Goal: Task Accomplishment & Management: Use online tool/utility

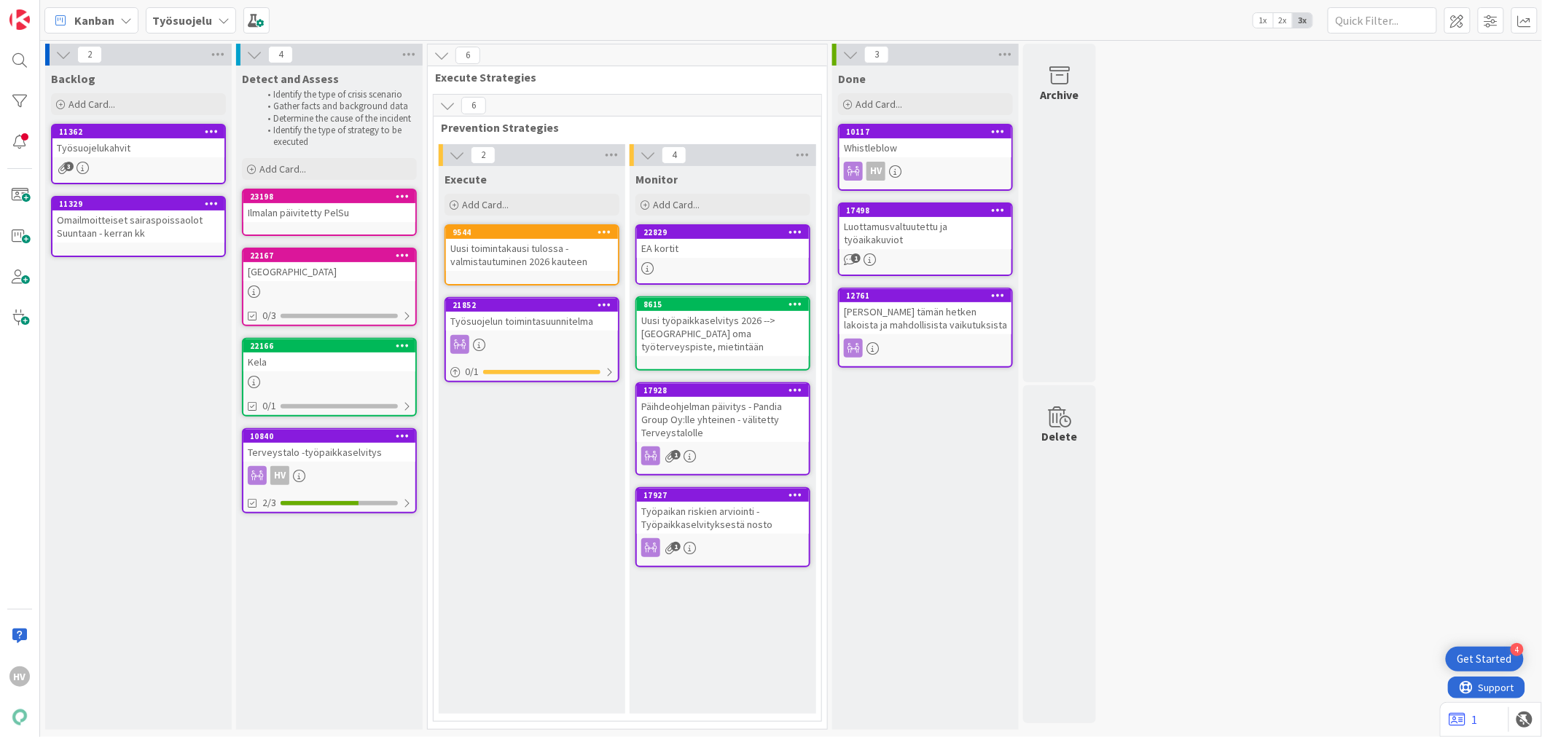
drag, startPoint x: 0, startPoint y: 0, endPoint x: 204, endPoint y: 15, distance: 204.6
click at [204, 15] on b "Työsuojelu" at bounding box center [182, 20] width 60 height 15
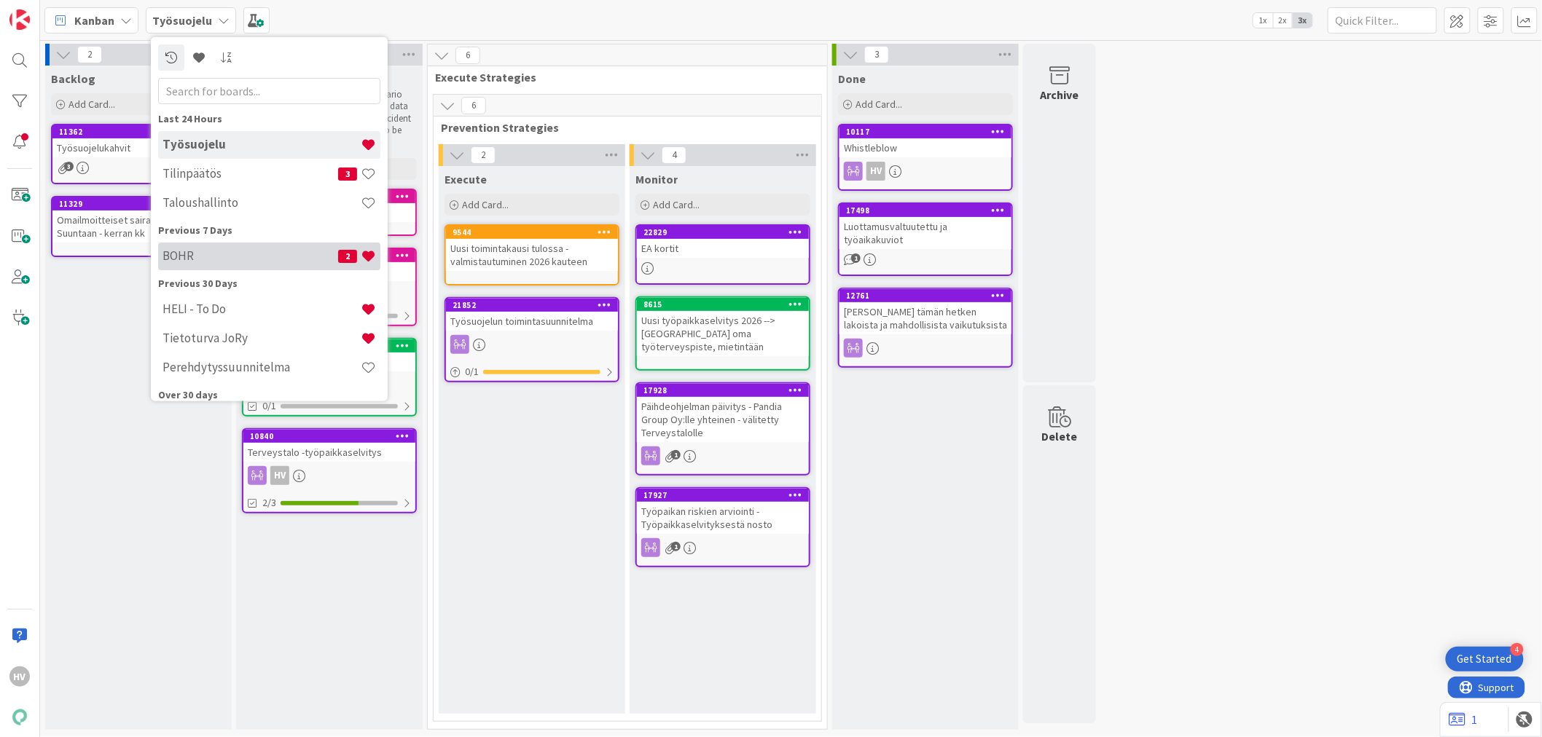
click at [193, 252] on h4 "BOHR" at bounding box center [251, 256] width 176 height 15
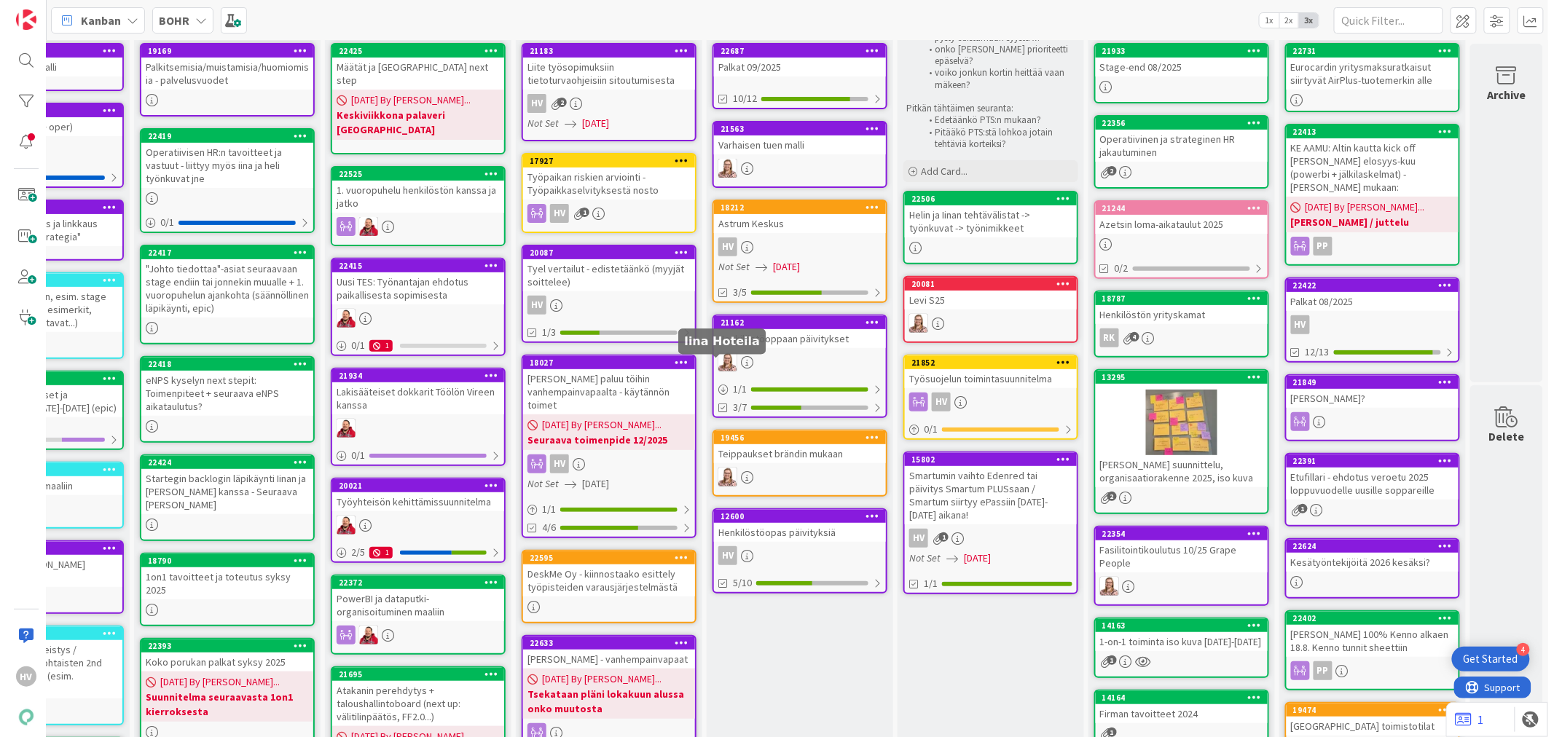
scroll to position [0, 120]
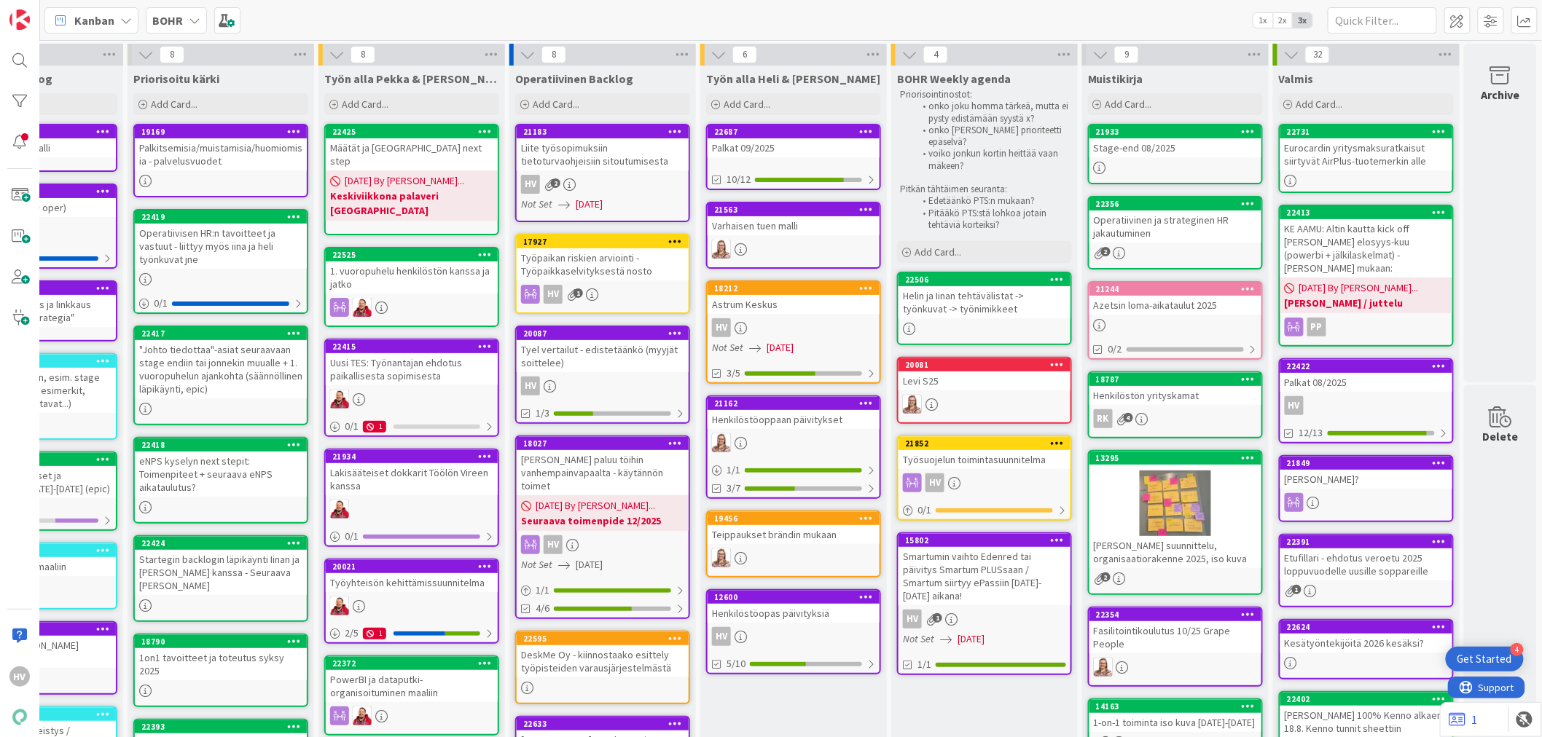
click at [768, 297] on div "Astrum Keskus" at bounding box center [794, 304] width 172 height 19
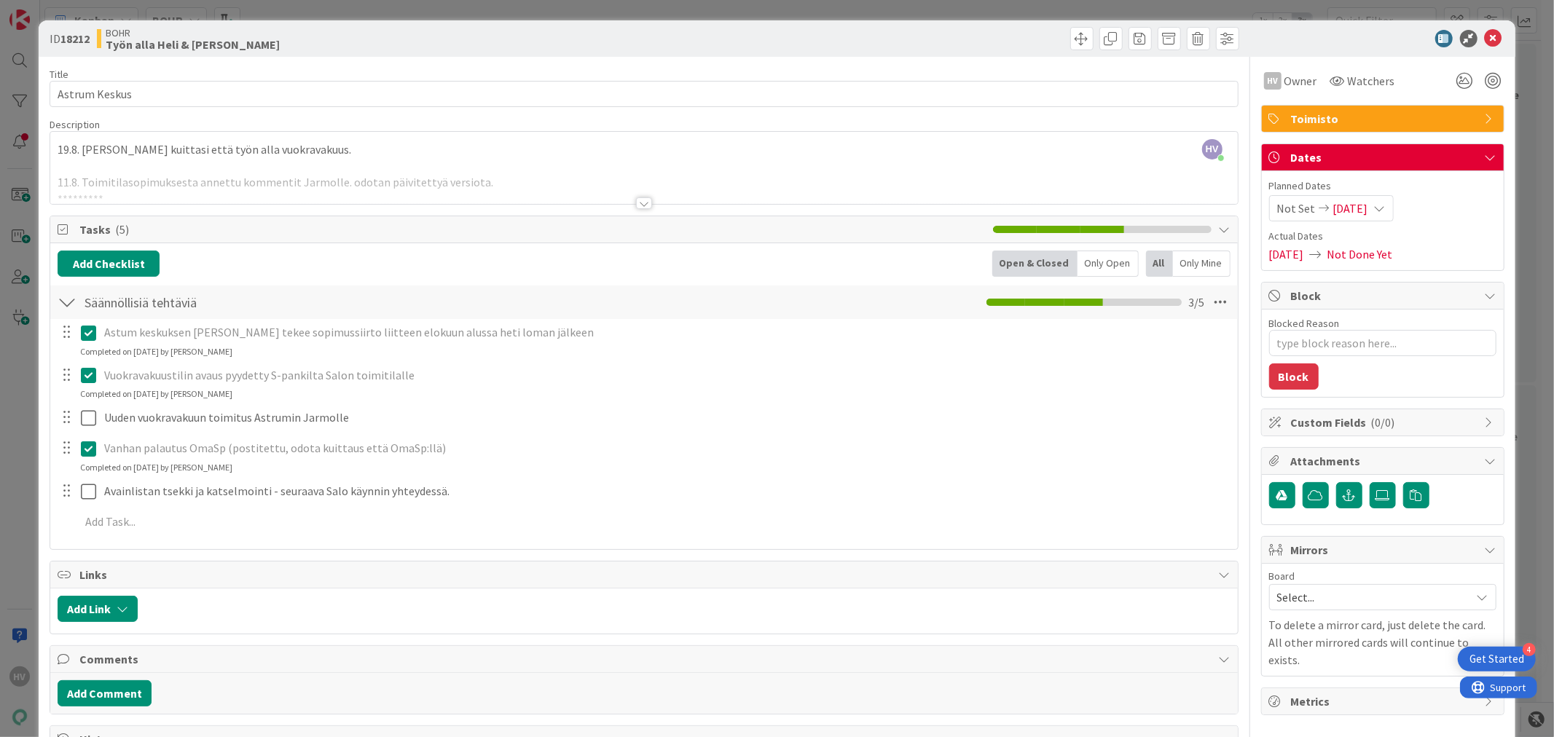
click at [57, 146] on div "HV [PERSON_NAME] just joined 19.8. [PERSON_NAME] kuittasi että työn alla vuokra…" at bounding box center [643, 168] width 1187 height 72
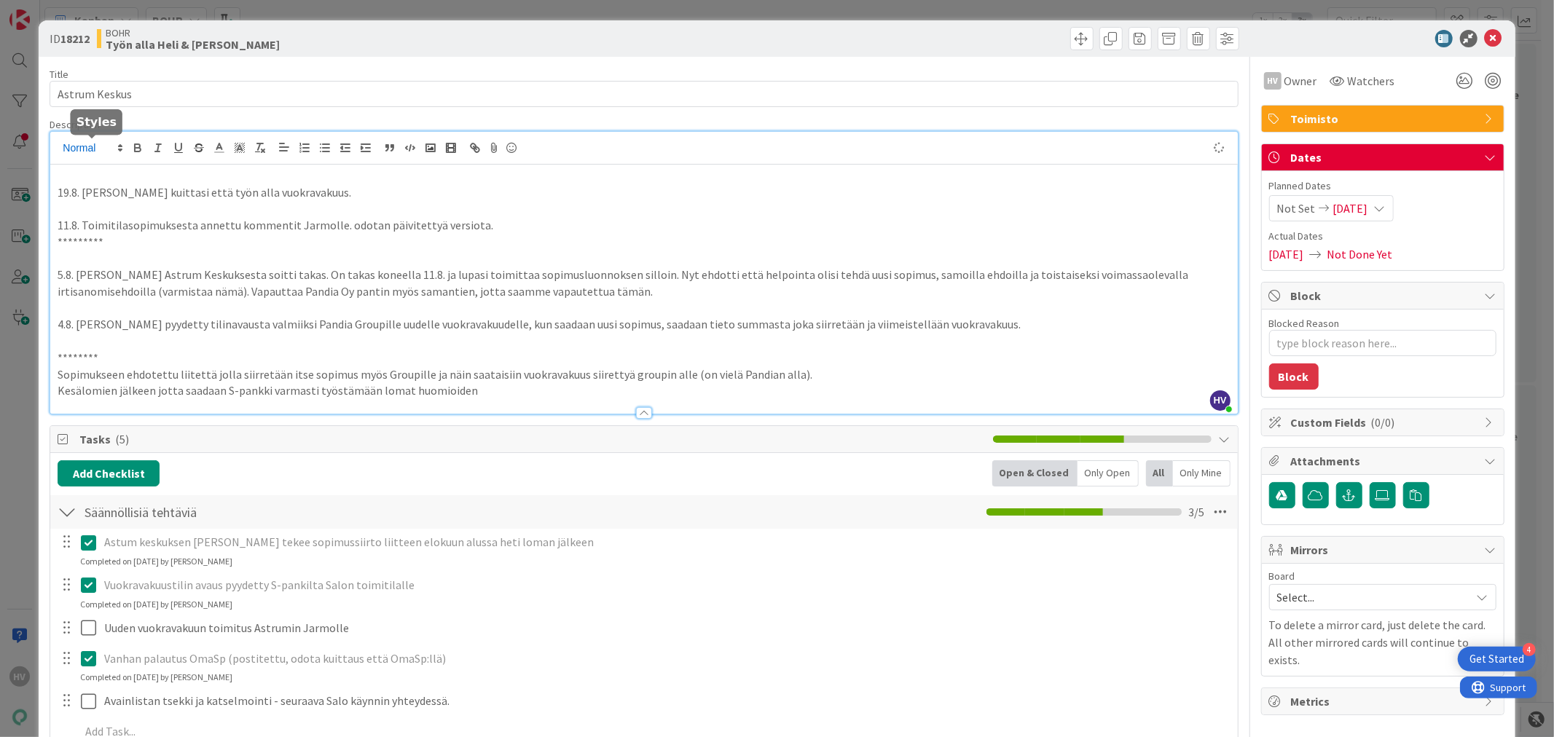
type textarea "x"
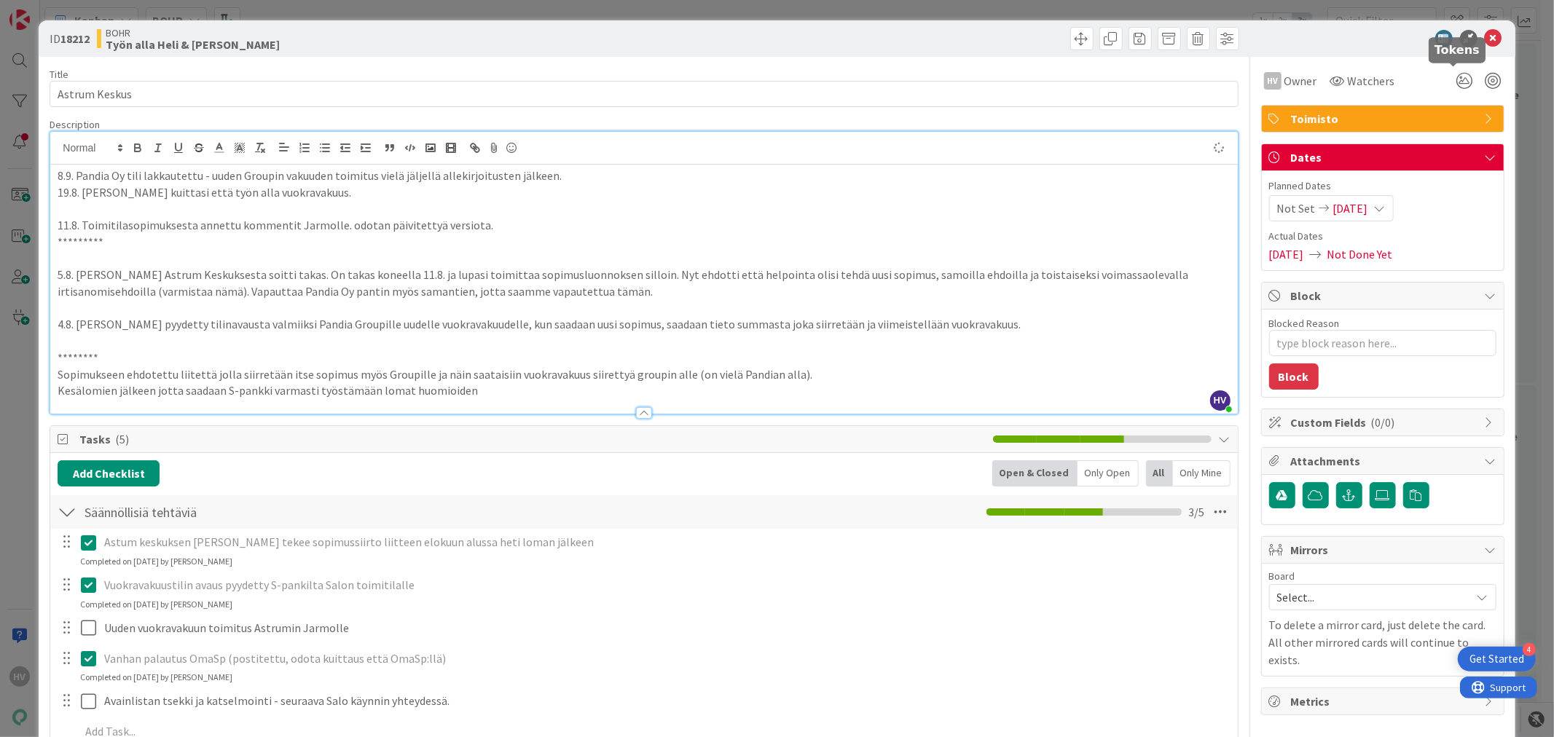
type textarea "x"
click at [1485, 30] on icon at bounding box center [1493, 38] width 17 height 17
